Goal: Transaction & Acquisition: Purchase product/service

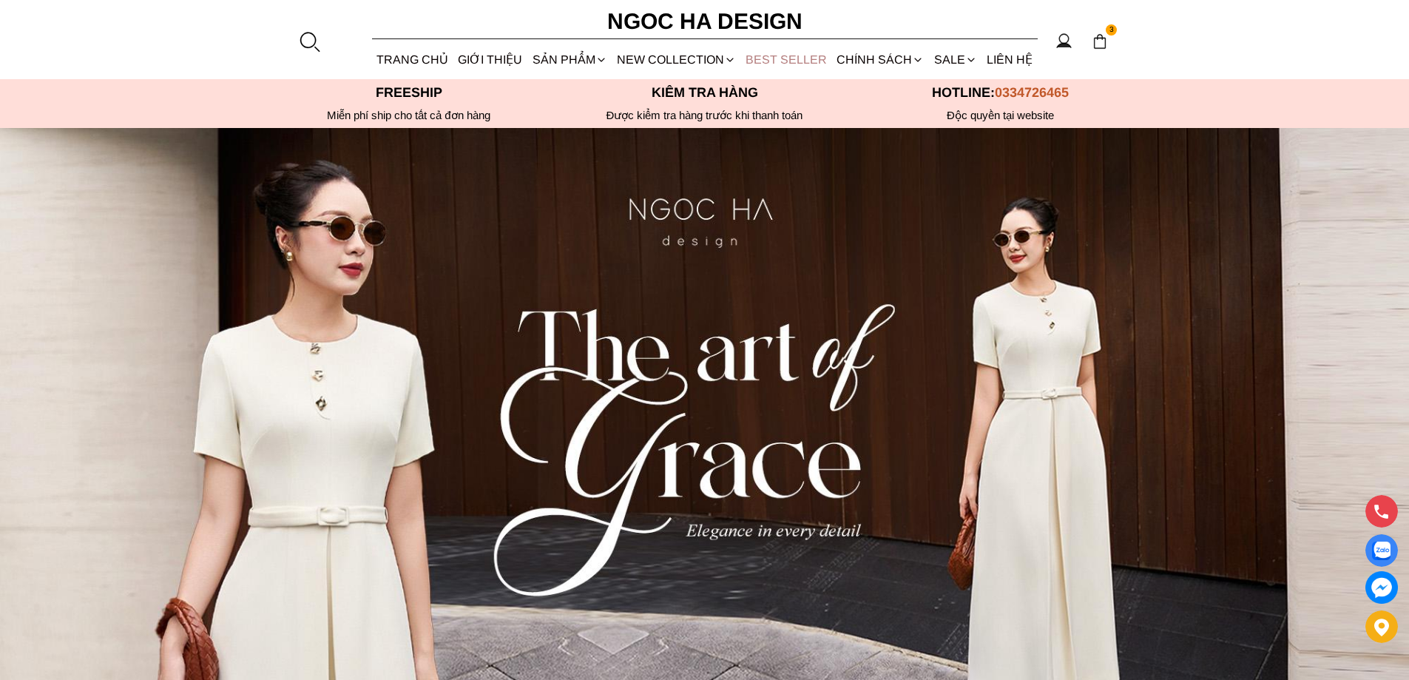
click at [748, 53] on link "BEST SELLER" at bounding box center [786, 59] width 91 height 39
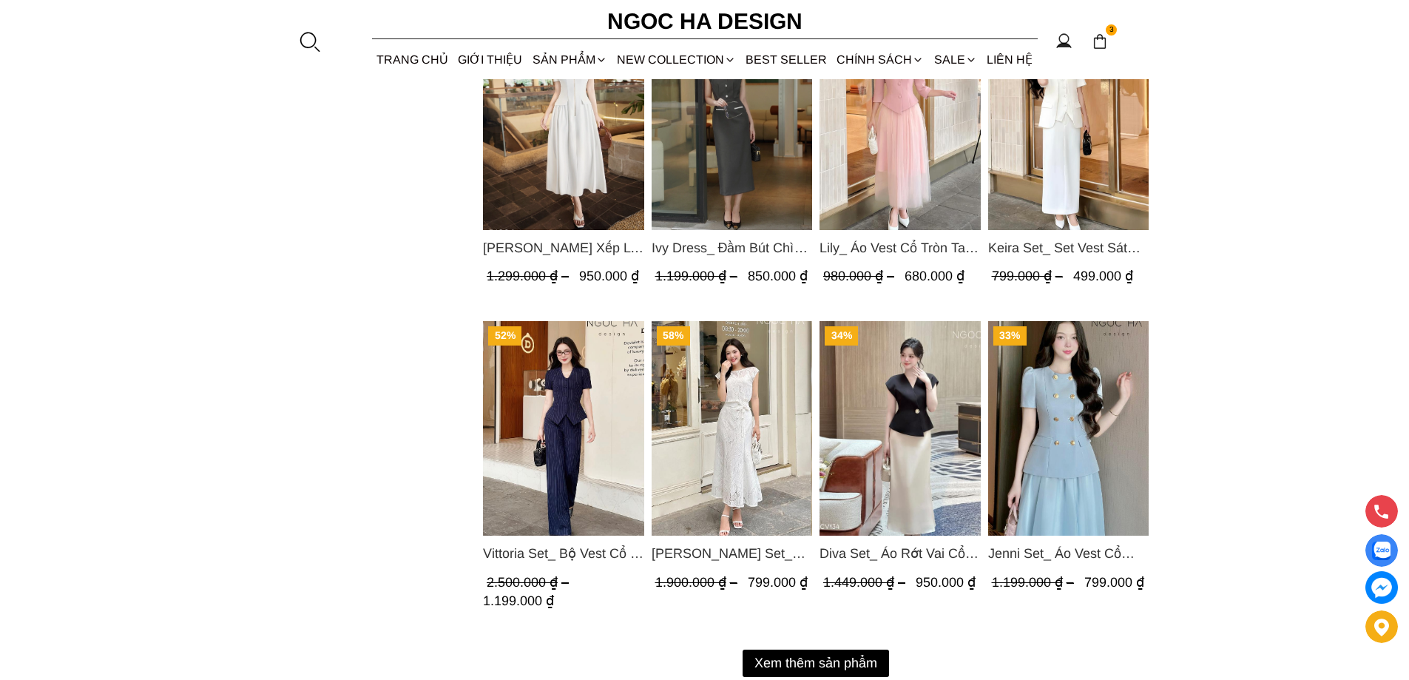
scroll to position [1775, 0]
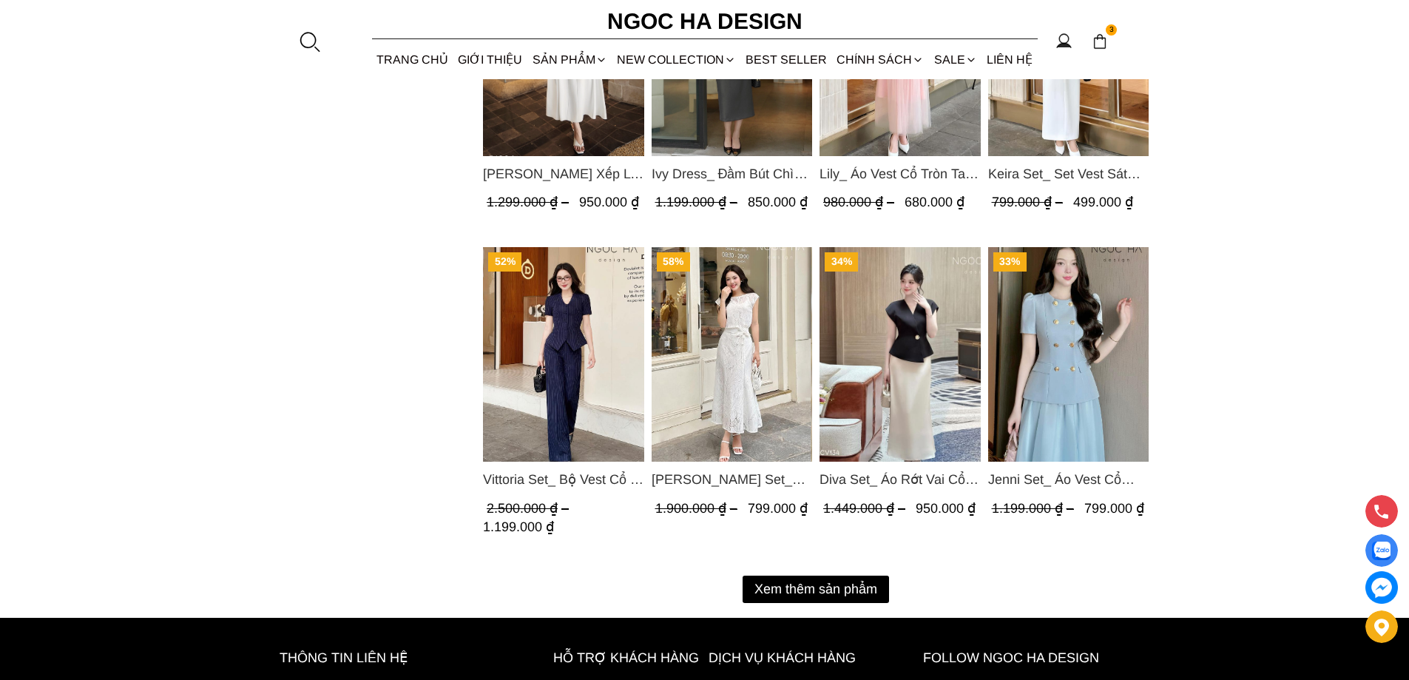
click at [829, 586] on button "Xem thêm sản phẩm" at bounding box center [815, 588] width 146 height 27
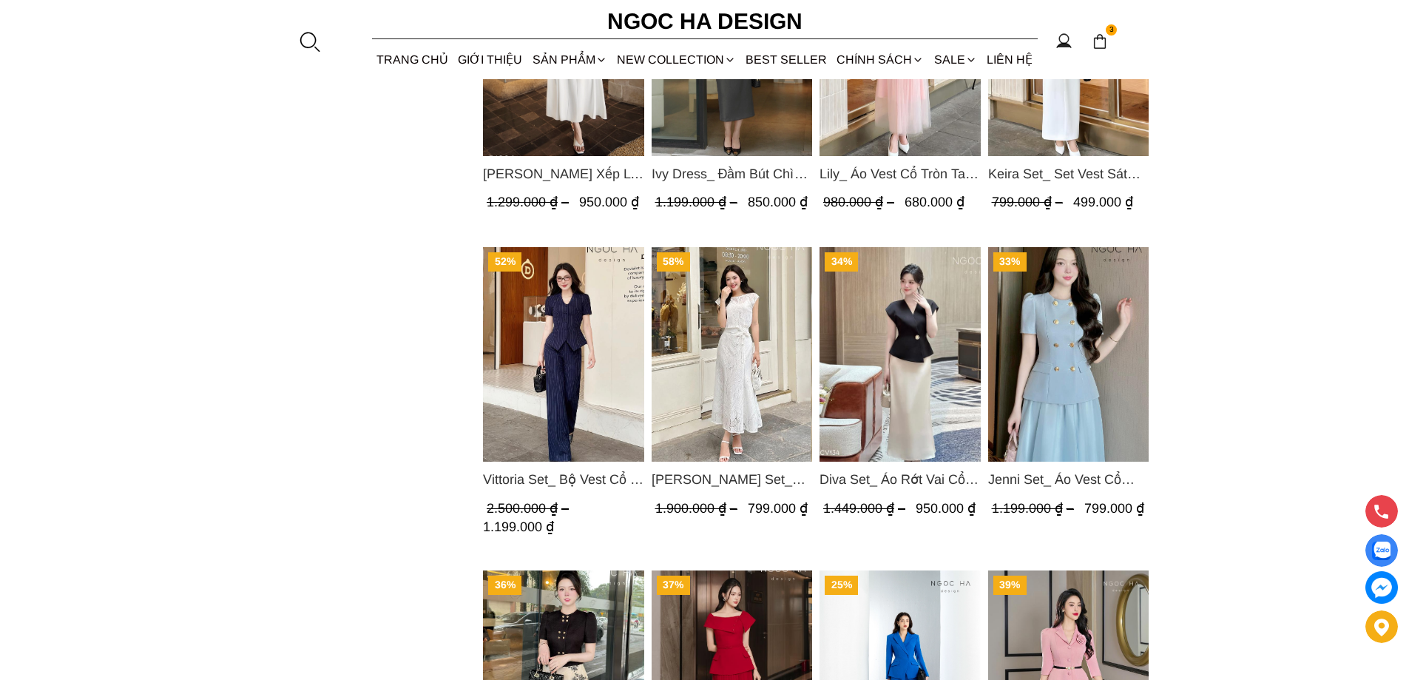
scroll to position [1701, 0]
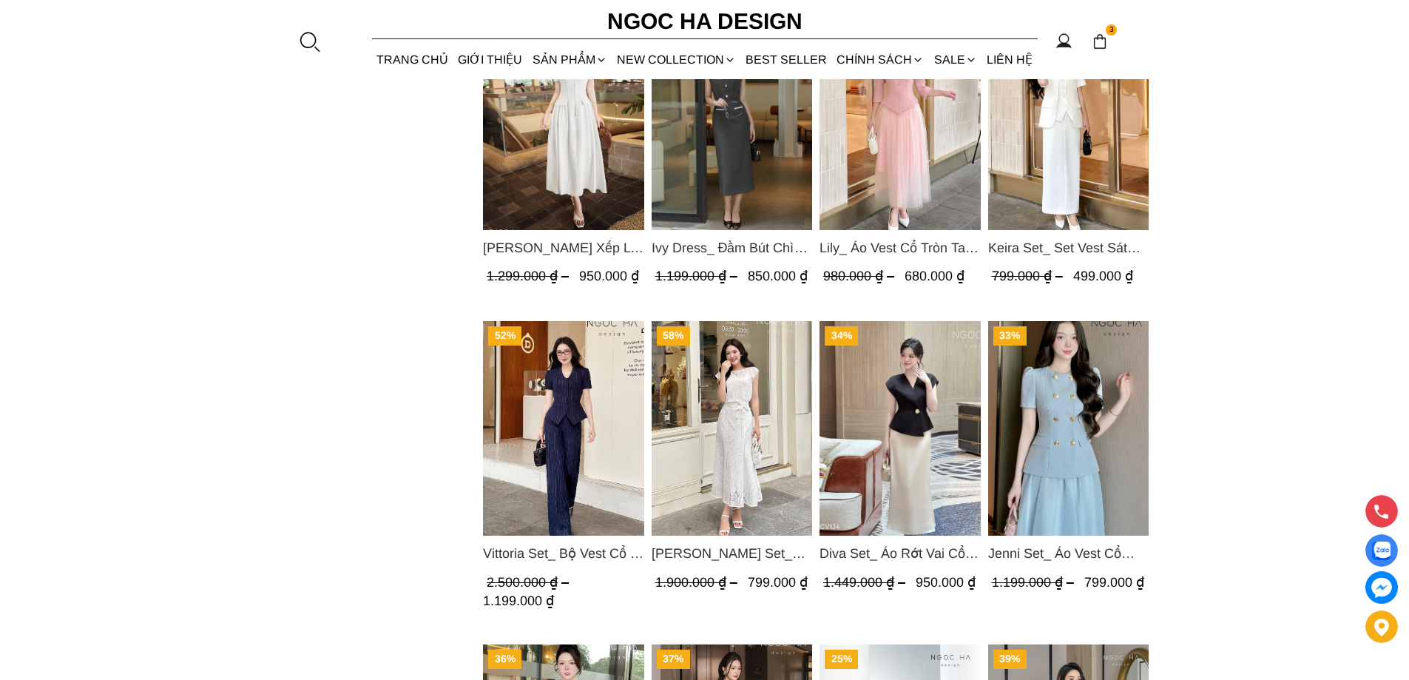
click at [872, 464] on img "Product image - Diva Set_ Áo Rớt Vai Cổ V, Chân Váy Lụa Đuôi Cá A1078+CV134" at bounding box center [899, 428] width 161 height 214
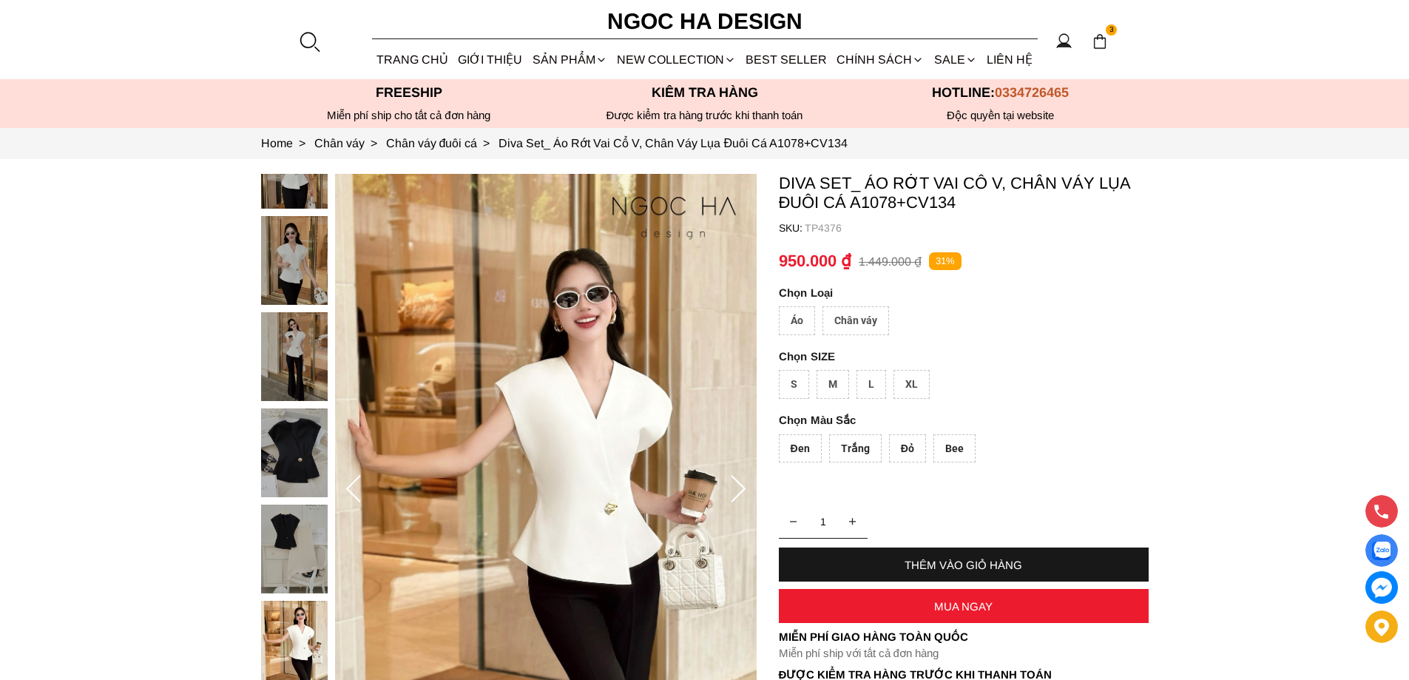
click at [307, 42] on div at bounding box center [309, 41] width 22 height 22
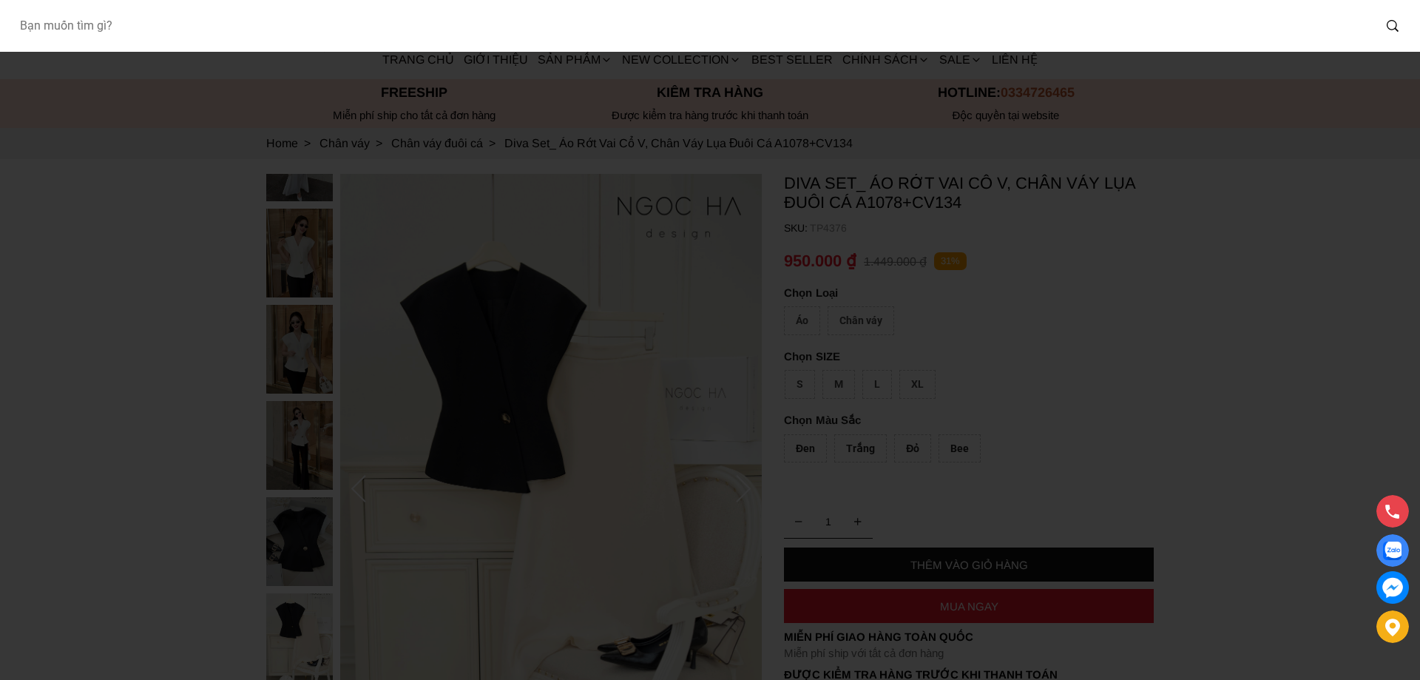
click at [219, 33] on input "Input search Bạn muốn tìm gì?" at bounding box center [689, 26] width 1365 height 34
type input "D1012"
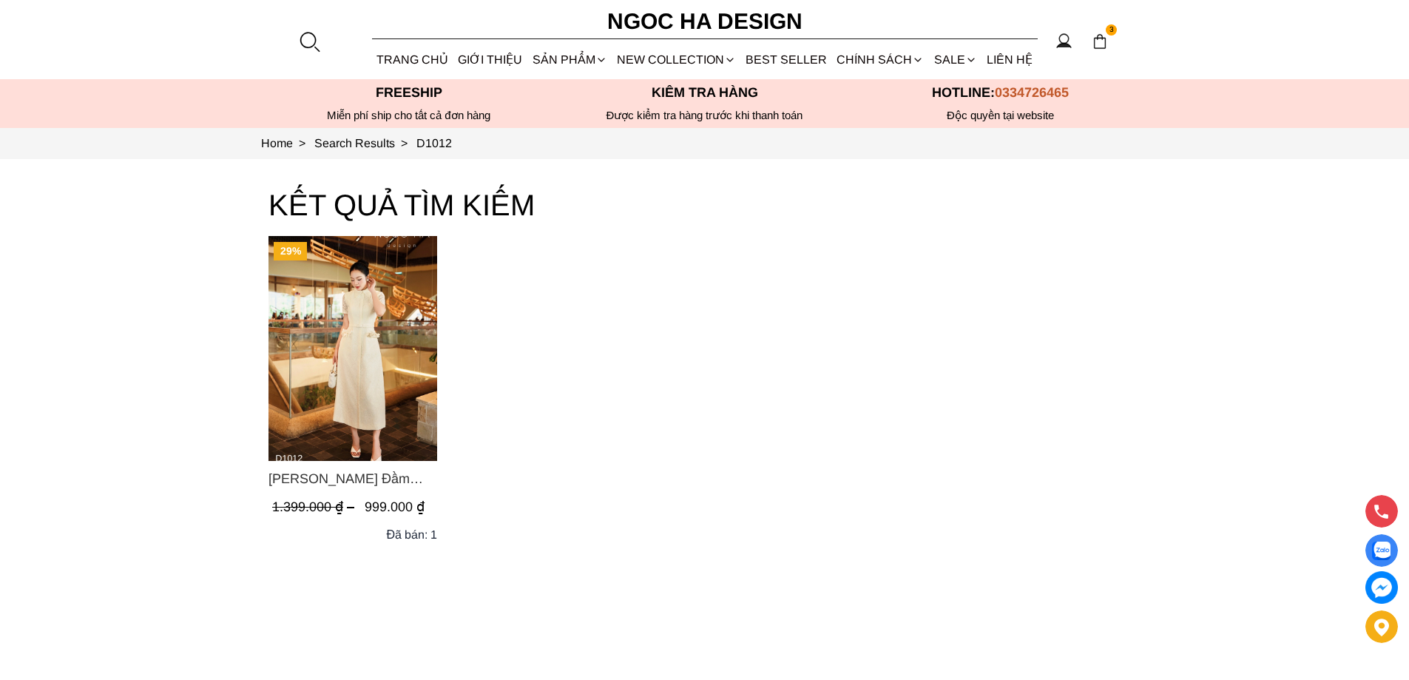
click at [294, 311] on img "Product image - Catherine Dress_ Đầm Ren Đính Hoa Túi Màu Kem D1012" at bounding box center [352, 348] width 169 height 225
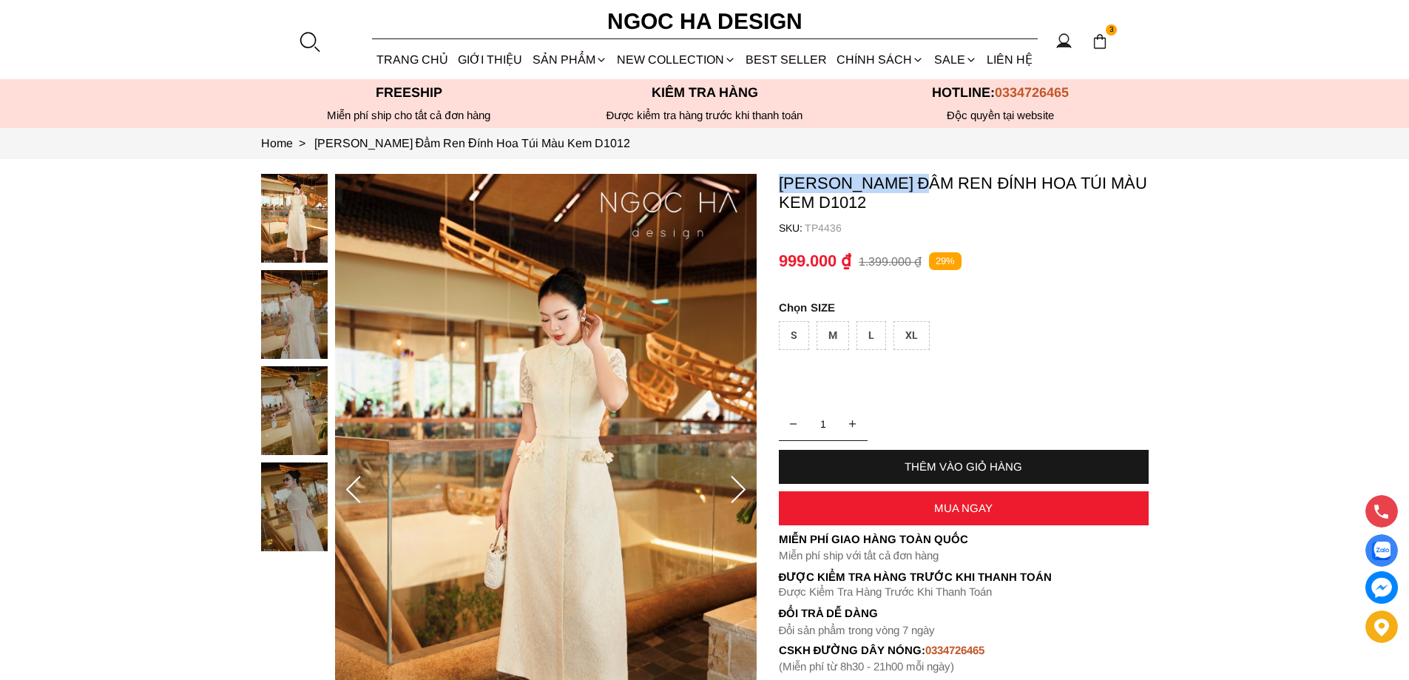
copy p "[PERSON_NAME]"
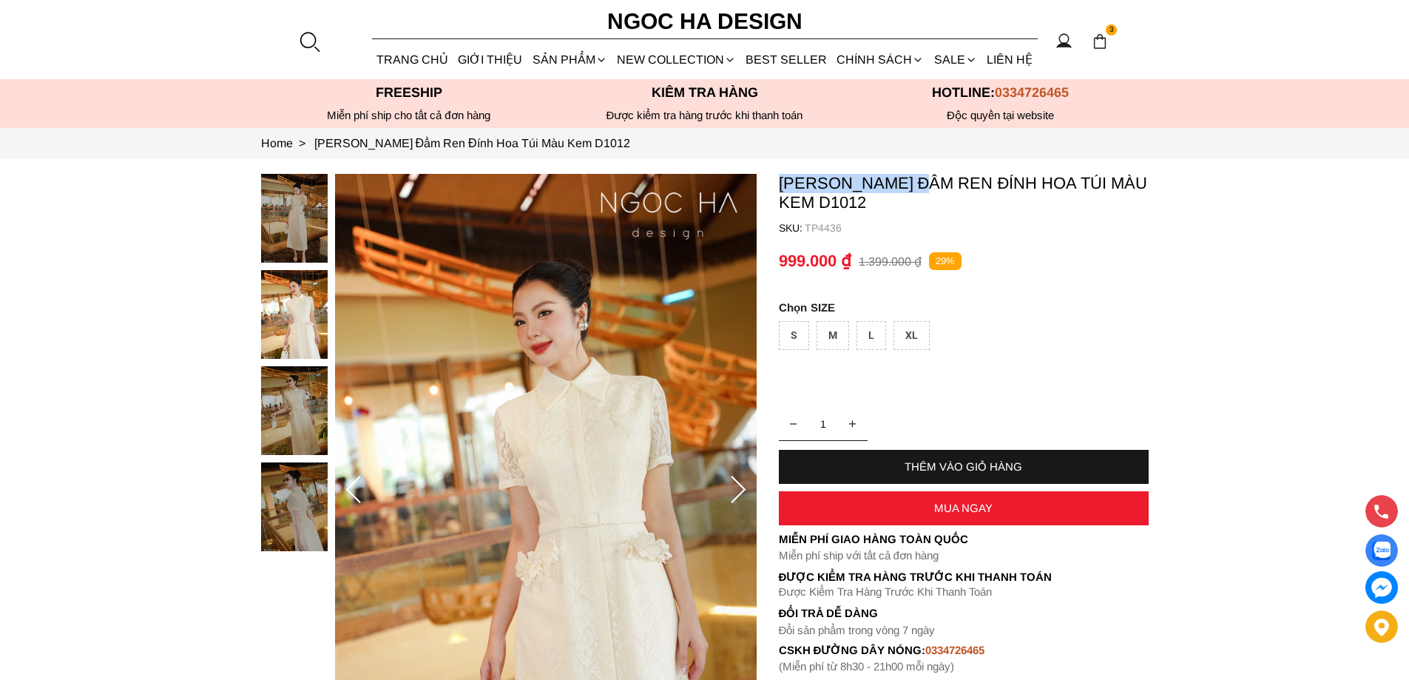
drag, startPoint x: 778, startPoint y: 186, endPoint x: 929, endPoint y: 186, distance: 150.9
click at [929, 186] on p "[PERSON_NAME] Đầm Ren Đính Hoa Túi Màu Kem D1012" at bounding box center [964, 193] width 370 height 38
copy p "[PERSON_NAME]"
